Goal: Information Seeking & Learning: Learn about a topic

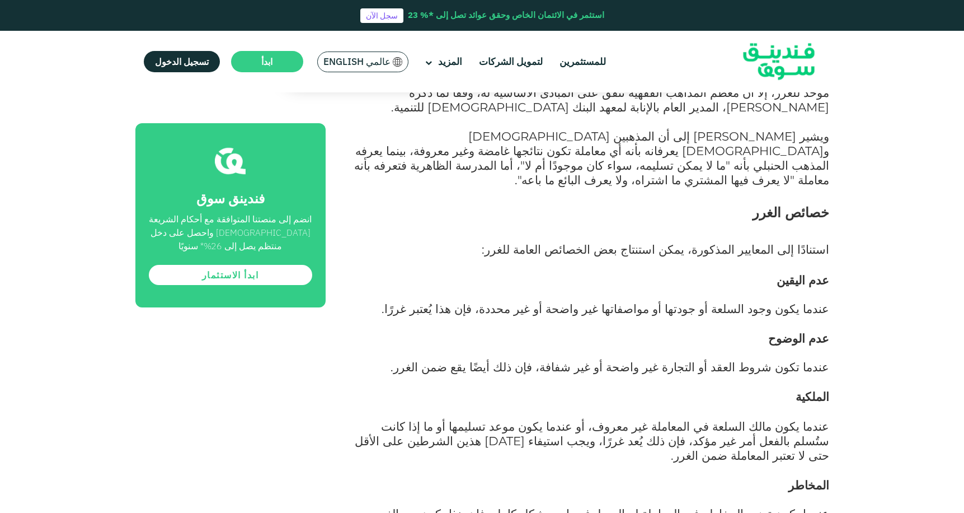
scroll to position [1080, 0]
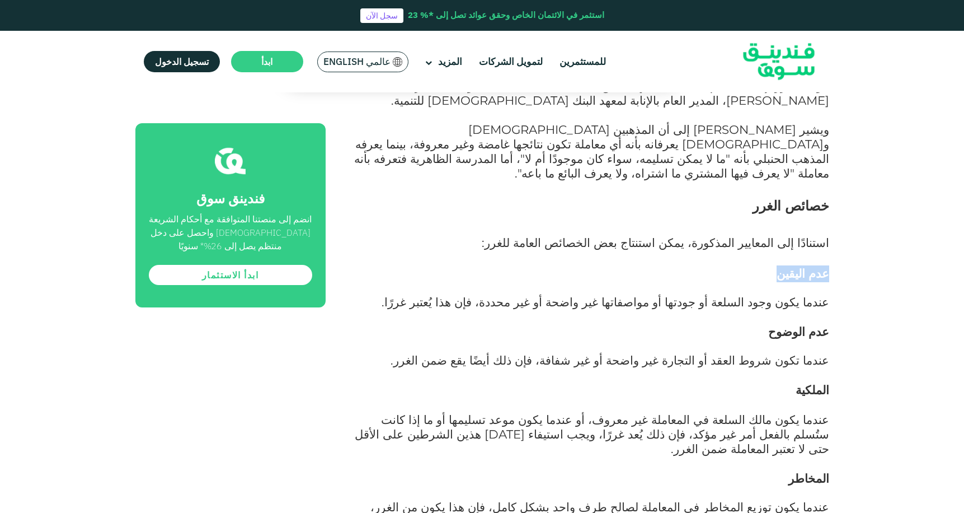
drag, startPoint x: 837, startPoint y: 194, endPoint x: 744, endPoint y: 202, distance: 92.7
click at [744, 202] on div "الصفحة الرئيسية المدونة الامتثال للشريعة [DATE]" at bounding box center [482, 477] width 964 height 2912
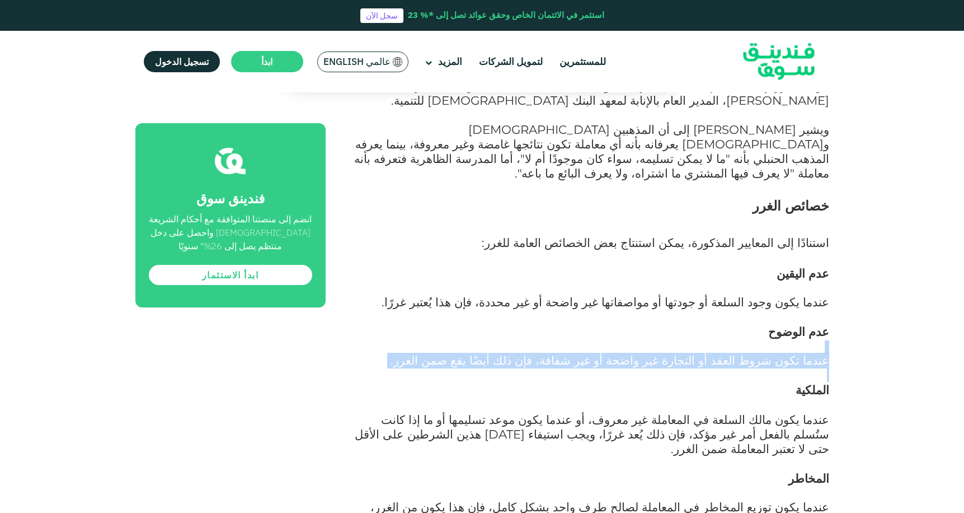
drag, startPoint x: 844, startPoint y: 264, endPoint x: 823, endPoint y: 321, distance: 60.7
click at [658, 293] on div "الصفحة الرئيسية المدونة الامتثال للشريعة [DATE]" at bounding box center [482, 477] width 964 height 2912
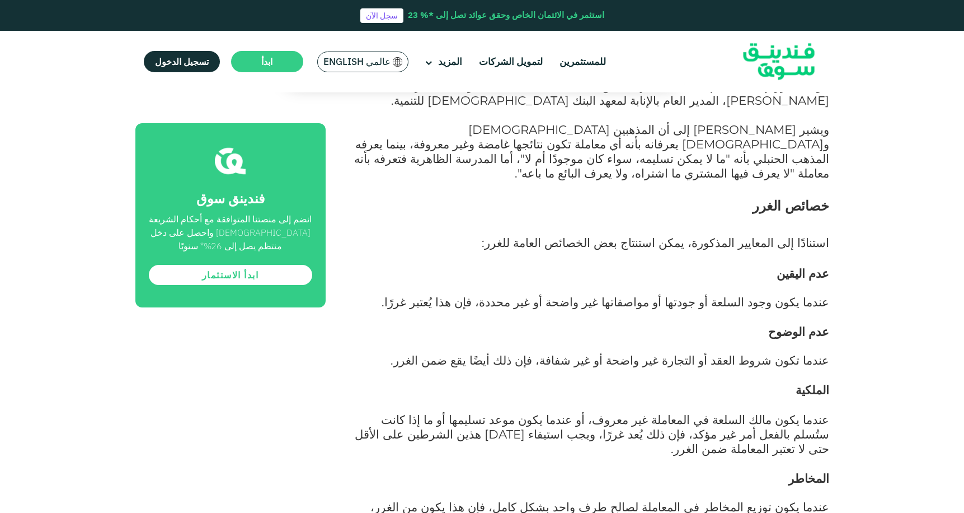
click at [842, 326] on div "الصفحة الرئيسية المدونة الامتثال للشريعة [DATE]" at bounding box center [482, 477] width 964 height 2912
drag, startPoint x: 851, startPoint y: 311, endPoint x: 681, endPoint y: 336, distance: 172.0
click at [681, 336] on div "الصفحة الرئيسية المدونة الامتثال للشريعة [DATE]" at bounding box center [482, 477] width 964 height 2912
drag, startPoint x: 835, startPoint y: 380, endPoint x: 652, endPoint y: 384, distance: 183.1
click at [650, 385] on div "الصفحة الرئيسية المدونة الامتثال للشريعة [DATE]" at bounding box center [482, 477] width 964 height 2912
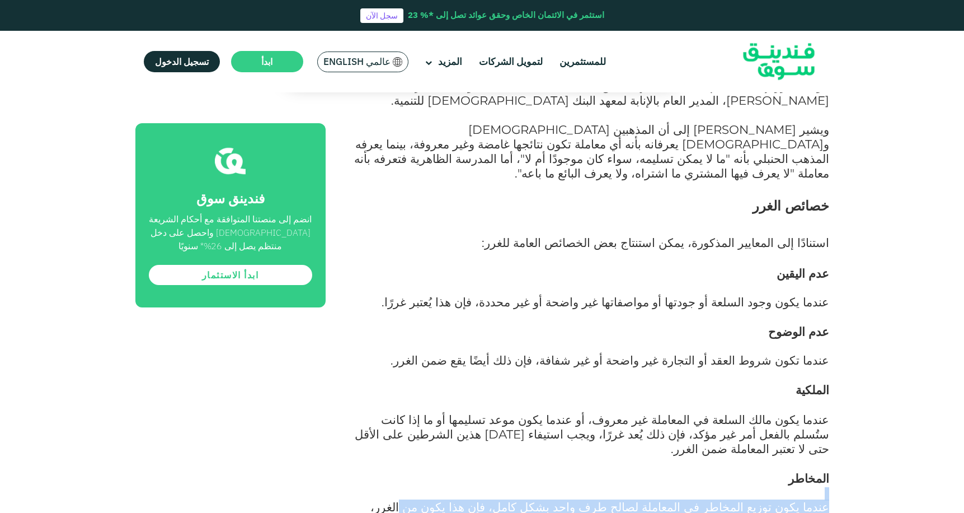
drag, startPoint x: 830, startPoint y: 404, endPoint x: 487, endPoint y: 415, distance: 343.3
click at [472, 409] on div "الصفحة الرئيسية المدونة الامتثال للشريعة [DATE]" at bounding box center [482, 477] width 964 height 2912
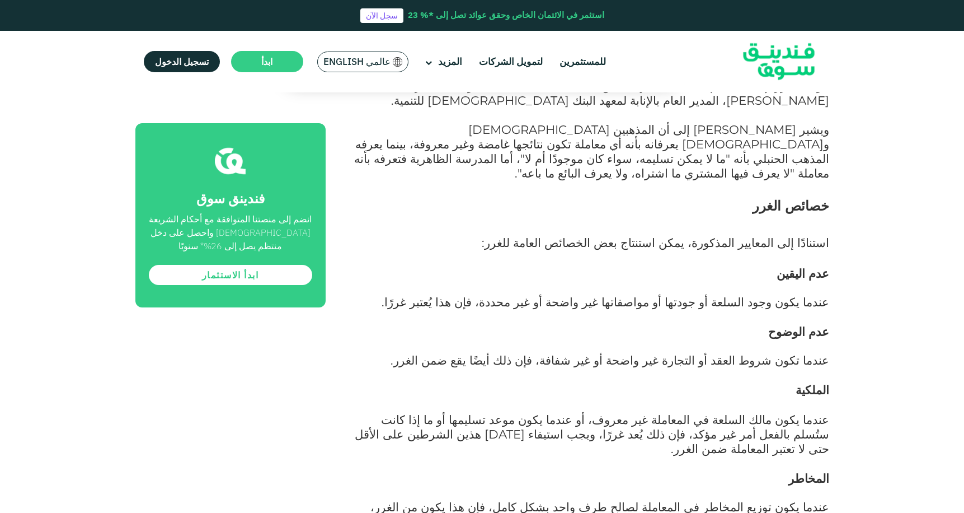
click at [545, 500] on p "عندما يكون توزيع المخاطر في المعاملة لصالح طرف واحد بشكل كامل، فإن هذا يكون من …" at bounding box center [590, 522] width 479 height 44
drag, startPoint x: 612, startPoint y: 409, endPoint x: 525, endPoint y: 409, distance: 87.3
click at [525, 499] on span "عندما يكون توزيع المخاطر في المعاملة لصالح طرف واحد بشكل كامل، فإن هذا يكون من …" at bounding box center [600, 521] width 459 height 44
click at [526, 499] on span "عندما يكون توزيع المخاطر في المعاملة لصالح طرف واحد بشكل كامل، فإن هذا يكون من …" at bounding box center [600, 521] width 459 height 44
drag, startPoint x: 538, startPoint y: 410, endPoint x: 451, endPoint y: 418, distance: 87.2
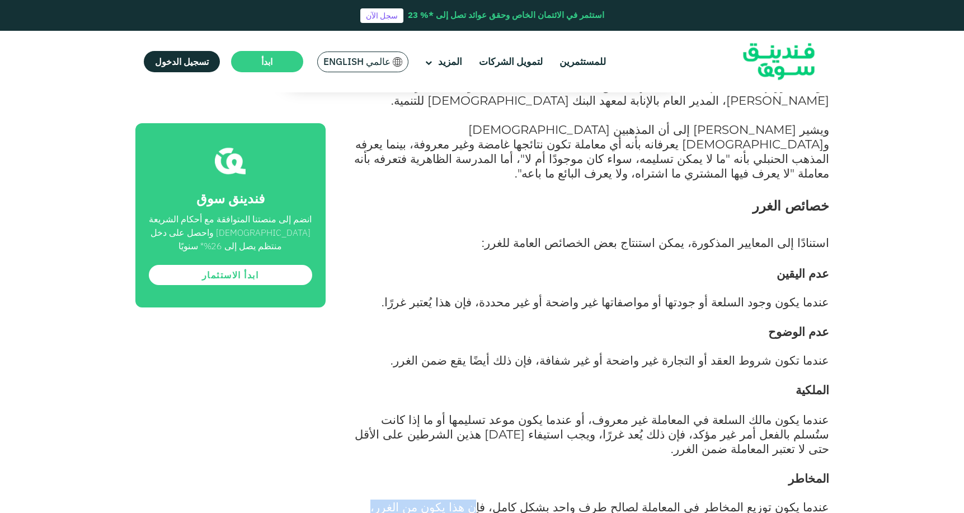
click at [451, 499] on span "عندما يكون توزيع المخاطر في المعاملة لصالح طرف واحد بشكل كامل، فإن هذا يكون من …" at bounding box center [600, 521] width 459 height 44
click at [449, 499] on span "عندما يكون توزيع المخاطر في المعاملة لصالح طرف واحد بشكل كامل، فإن هذا يكون من …" at bounding box center [600, 521] width 459 height 44
drag, startPoint x: 444, startPoint y: 412, endPoint x: 536, endPoint y: 422, distance: 92.4
click at [536, 500] on p "عندما يكون توزيع المخاطر في المعاملة لصالح طرف واحد بشكل كامل، فإن هذا يكون من …" at bounding box center [590, 522] width 479 height 44
click at [553, 499] on span "عندما يكون توزيع المخاطر في المعاملة لصالح طرف واحد بشكل كامل، فإن هذا يكون من …" at bounding box center [600, 521] width 459 height 44
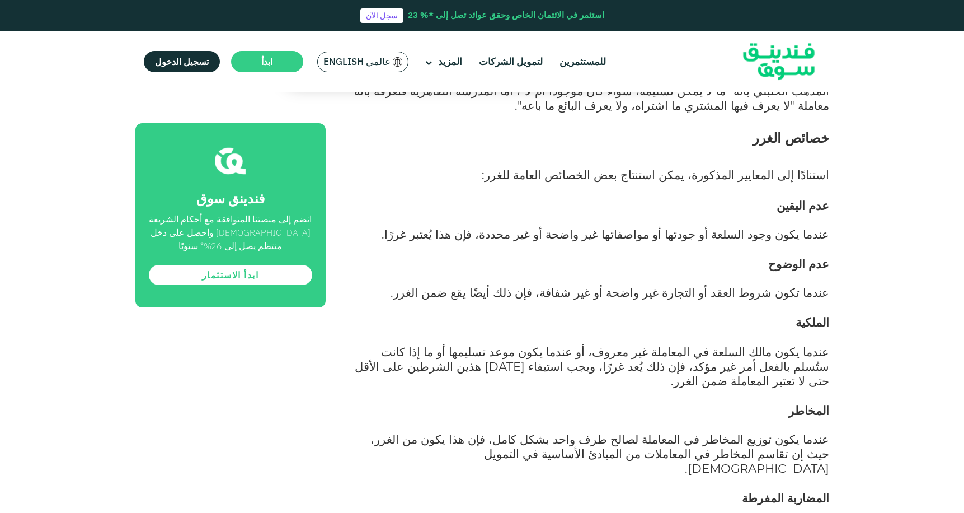
scroll to position [1108, 0]
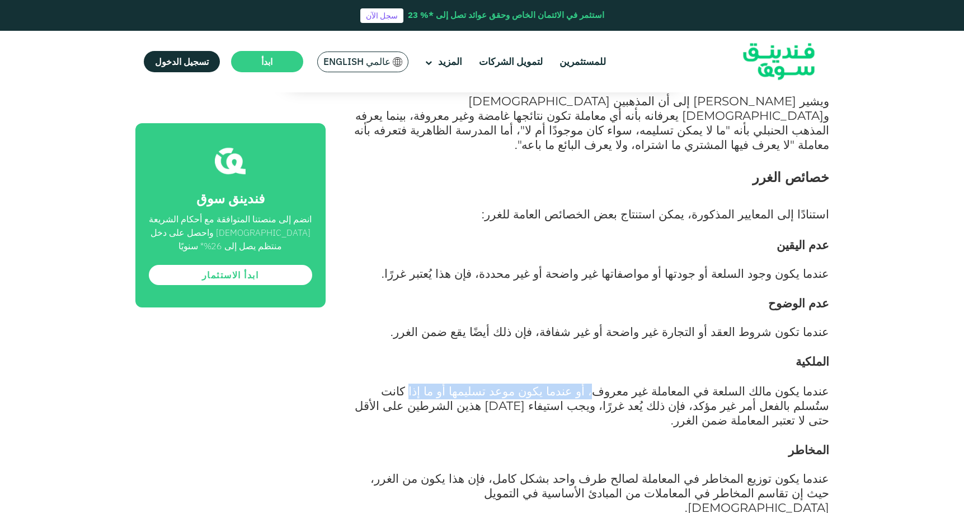
drag, startPoint x: 833, startPoint y: 316, endPoint x: 638, endPoint y: 312, distance: 196.0
click at [638, 312] on div "الصفحة الرئيسية المدونة الامتثال للشريعة [DATE]" at bounding box center [482, 448] width 964 height 2912
click at [647, 383] on span "عندما يكون مالك السلعة في المعاملة غير معروف، أو عندما يكون موعد تسليمها أو ما …" at bounding box center [592, 405] width 475 height 44
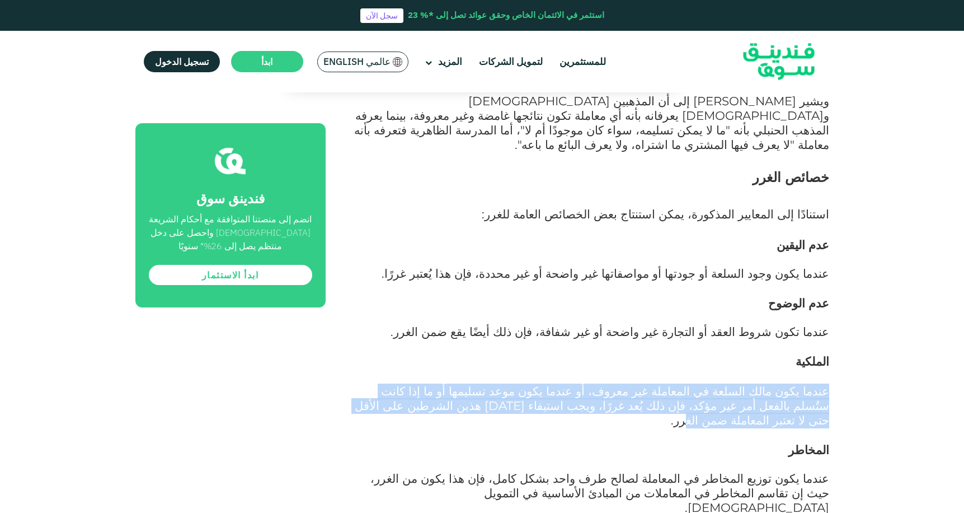
drag, startPoint x: 825, startPoint y: 312, endPoint x: 395, endPoint y: 324, distance: 430.1
click at [395, 324] on div "الصفحة الرئيسية المدونة الامتثال للشريعة [DATE]" at bounding box center [482, 448] width 964 height 2912
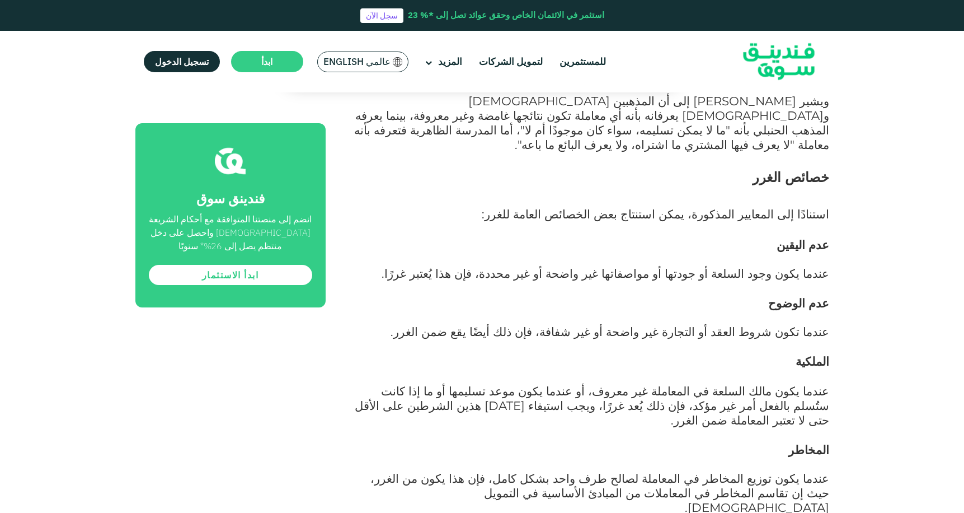
click at [617, 370] on p at bounding box center [590, 377] width 479 height 15
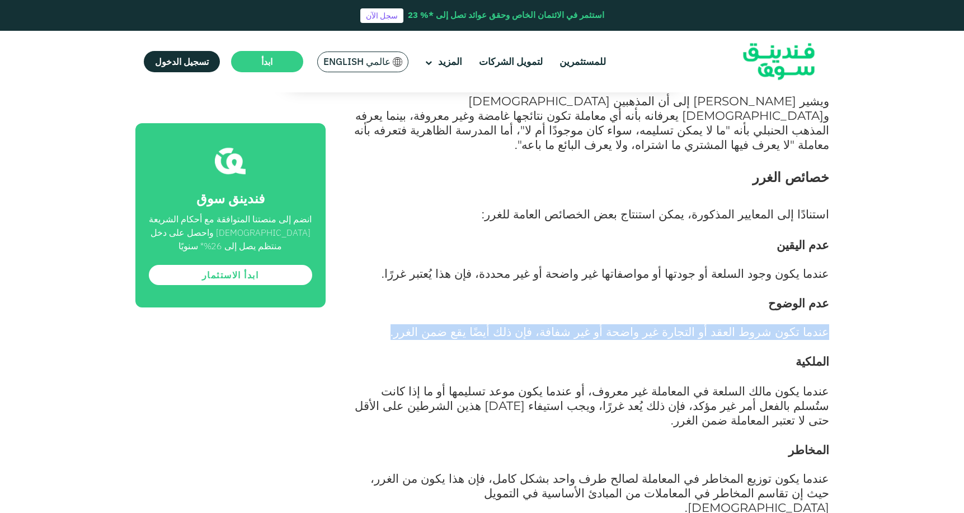
drag, startPoint x: 832, startPoint y: 255, endPoint x: 501, endPoint y: 241, distance: 331.1
click at [404, 251] on div "الصفحة الرئيسية المدونة الامتثال للشريعة [DATE]" at bounding box center [482, 448] width 964 height 2912
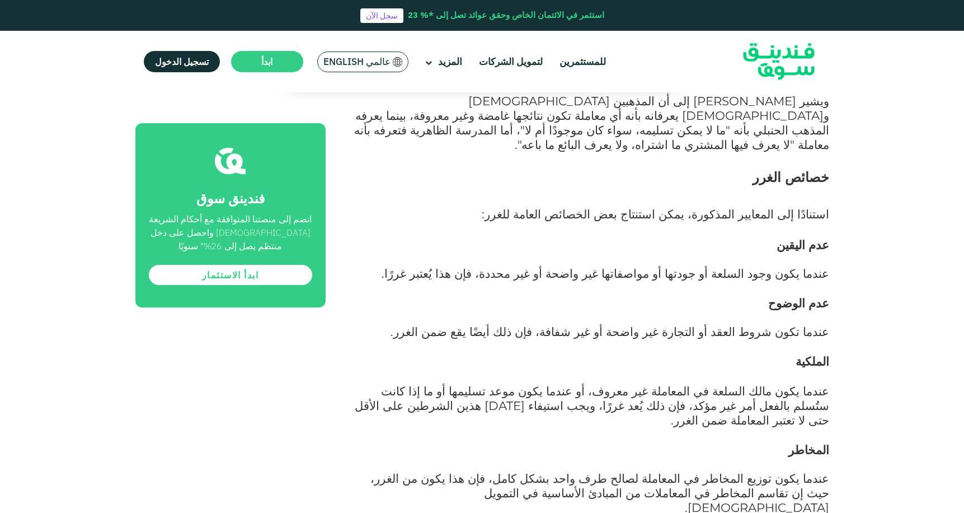
drag, startPoint x: 823, startPoint y: 198, endPoint x: 466, endPoint y: 187, distance: 357.9
click at [405, 188] on div "الصفحة الرئيسية المدونة الامتثال للشريعة [DATE]" at bounding box center [482, 448] width 964 height 2912
